Goal: Information Seeking & Learning: Learn about a topic

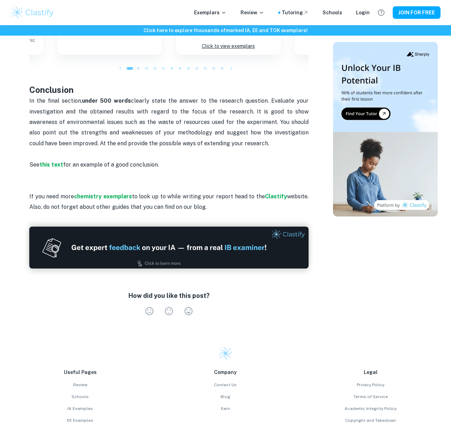
scroll to position [730, 0]
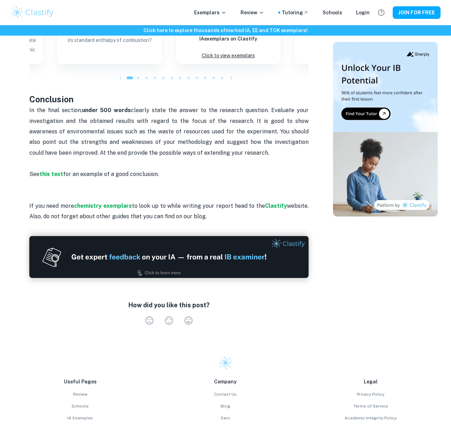
click at [36, 112] on span "In the final section, under 500 words clearly state the answer to the research …" at bounding box center [169, 131] width 281 height 49
drag, startPoint x: 22, startPoint y: 108, endPoint x: 242, endPoint y: 154, distance: 224.5
copy span "In the final section, under 500 words clearly state the answer to the research …"
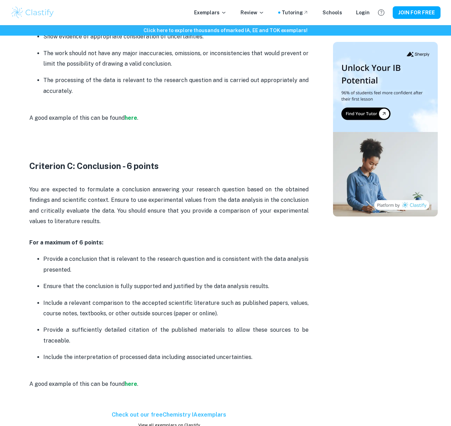
scroll to position [987, 0]
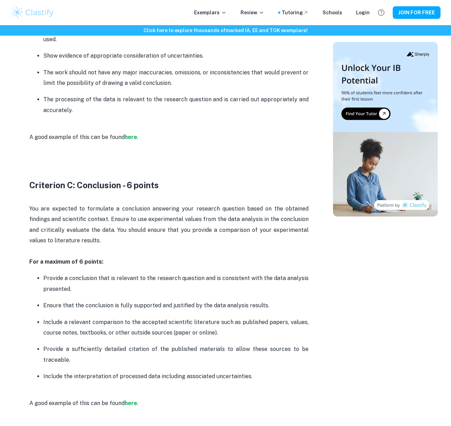
click at [21, 199] on div "Chemistry IA Criteria and Checklist [2025 updated] By Julia • February 16, 2024…" at bounding box center [168, 108] width 311 height 2067
drag, startPoint x: 52, startPoint y: 217, endPoint x: 257, endPoint y: 377, distance: 259.9
click at [257, 377] on div "Chemistry IA Criteria and Checklist Is your Chemistry IA deadline coming up? Ar…" at bounding box center [168, 199] width 279 height 1745
copy div "You are expected to formulate a conclusion answering your research question bas…"
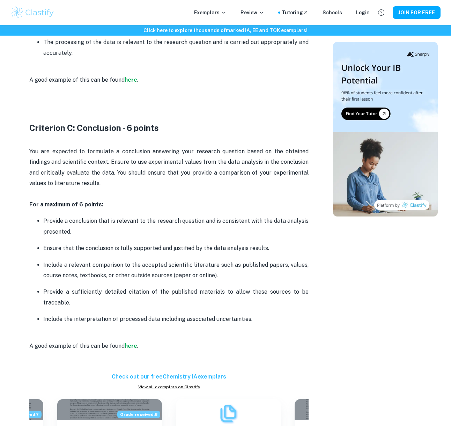
scroll to position [1039, 0]
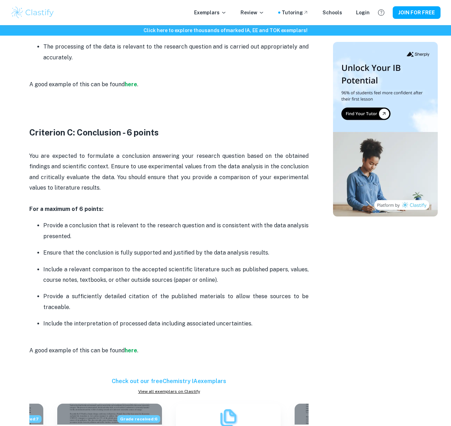
drag, startPoint x: 258, startPoint y: 124, endPoint x: 258, endPoint y: 116, distance: 8.7
click at [258, 124] on div "Chemistry IA Criteria and Checklist Is your Chemistry IA deadline coming up? Ar…" at bounding box center [168, 146] width 279 height 1745
